Goal: Task Accomplishment & Management: Manage account settings

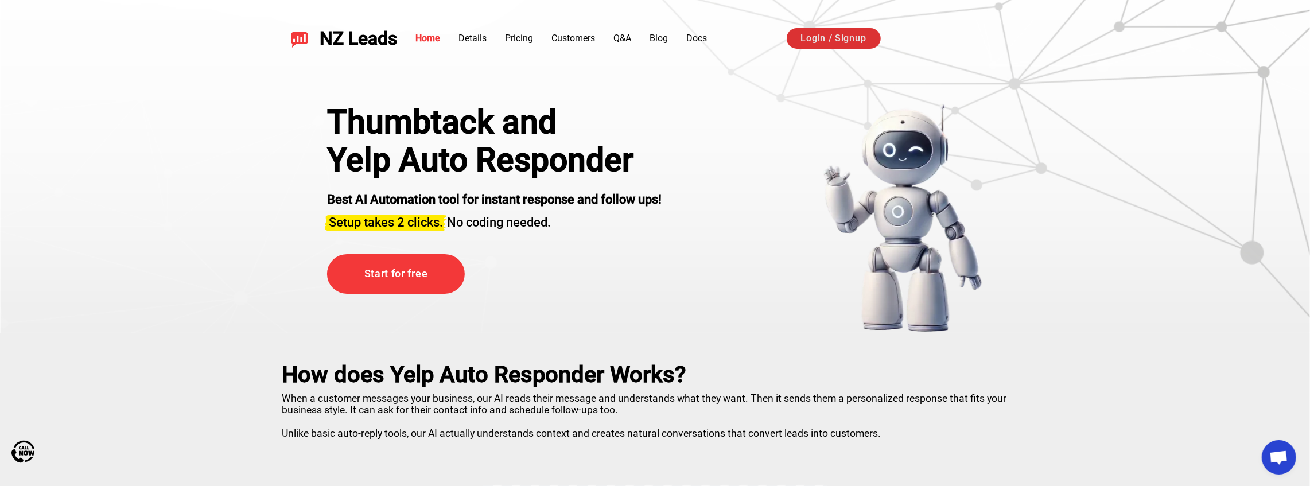
click at [812, 34] on link "Login / Signup" at bounding box center [833, 38] width 94 height 21
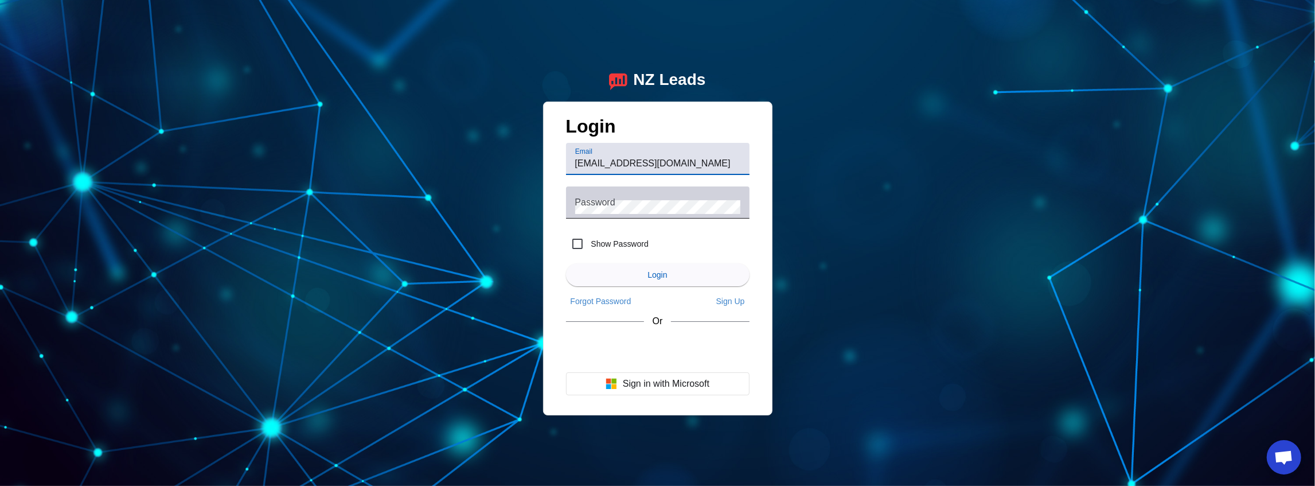
type input "[EMAIL_ADDRESS][DOMAIN_NAME]"
click at [616, 198] on div "Password" at bounding box center [657, 202] width 165 height 32
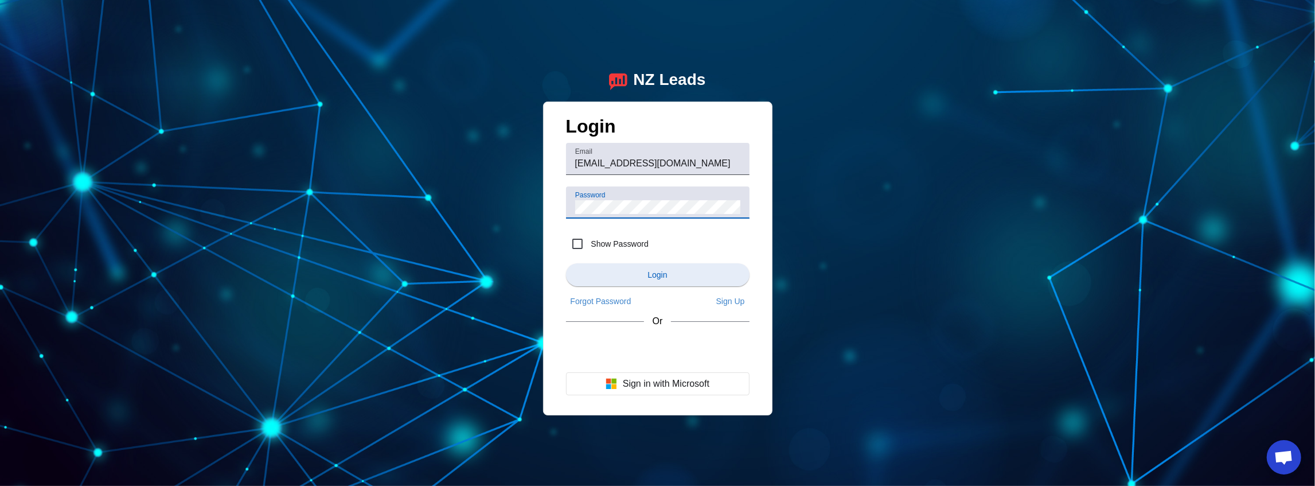
click at [622, 266] on span "submit" at bounding box center [658, 275] width 184 height 28
